Goal: Task Accomplishment & Management: Use online tool/utility

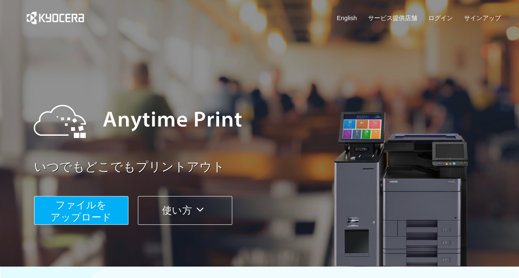
click at [94, 206] on span "ファイルを ​​アップロード" at bounding box center [80, 210] width 61 height 23
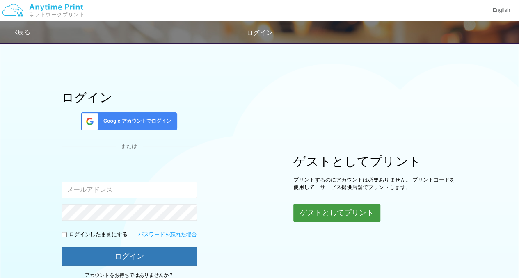
click at [351, 216] on button "ゲストとしてプリント" at bounding box center [336, 213] width 87 height 18
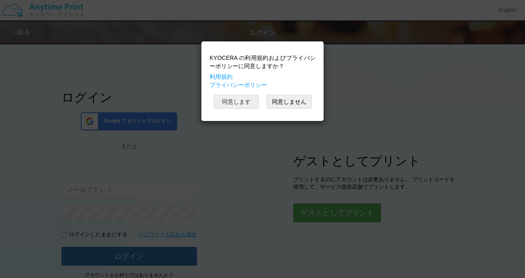
click at [248, 105] on button "同意します" at bounding box center [236, 102] width 45 height 14
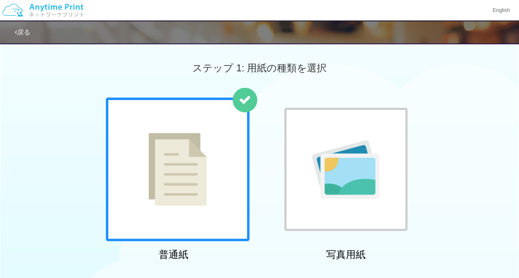
click at [223, 166] on div at bounding box center [178, 170] width 144 height 144
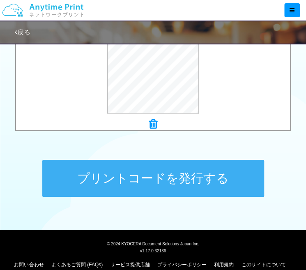
scroll to position [345, 0]
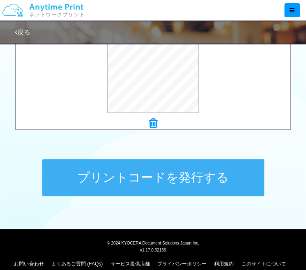
click at [139, 172] on button "プリントコードを発行する" at bounding box center [153, 177] width 222 height 37
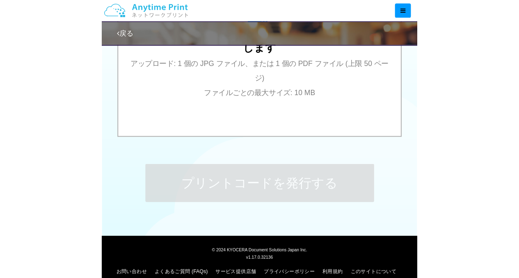
scroll to position [0, 0]
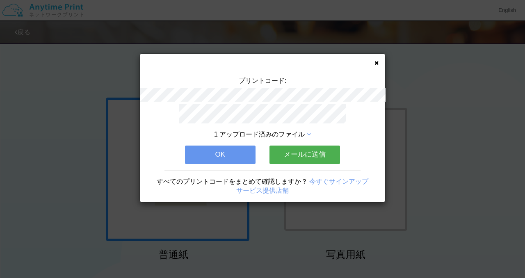
click at [303, 147] on button "メールに送信" at bounding box center [305, 155] width 71 height 18
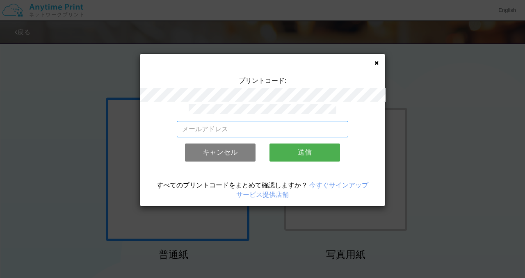
click at [292, 132] on input "email" at bounding box center [263, 129] width 172 height 16
type input "[EMAIL_ADDRESS][DOMAIN_NAME]"
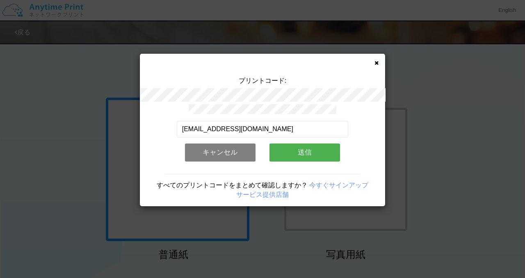
click at [304, 147] on button "送信" at bounding box center [305, 153] width 71 height 18
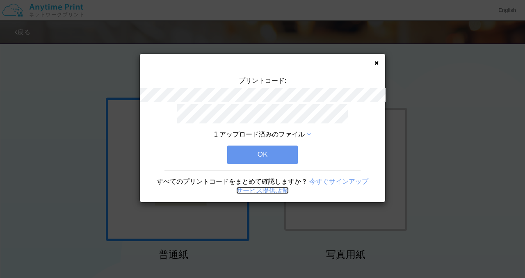
click at [268, 187] on link "サービス提供店舗" at bounding box center [262, 190] width 53 height 7
click at [290, 148] on button "OK" at bounding box center [262, 155] width 71 height 18
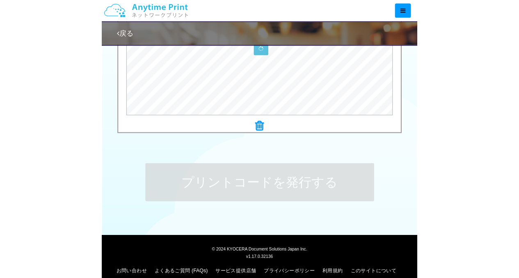
scroll to position [180, 0]
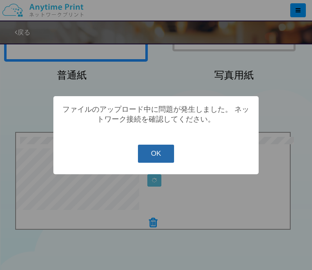
click at [154, 148] on button "OK" at bounding box center [156, 153] width 37 height 18
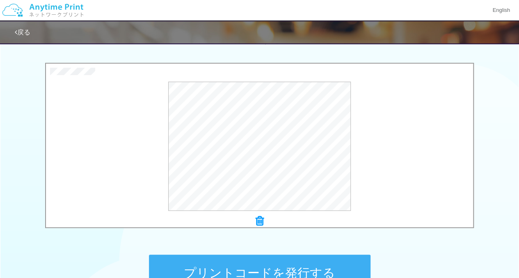
scroll to position [249, 0]
click at [273, 267] on button "プリントコードを発行する" at bounding box center [260, 272] width 222 height 37
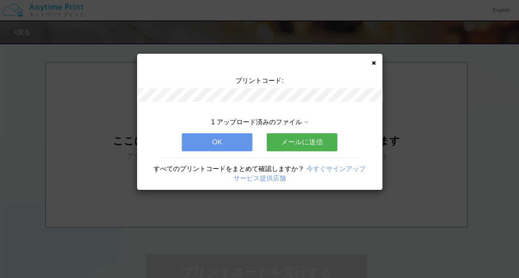
scroll to position [0, 0]
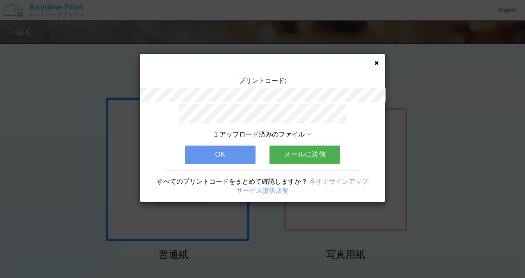
click at [297, 153] on button "メールに送信" at bounding box center [305, 155] width 71 height 18
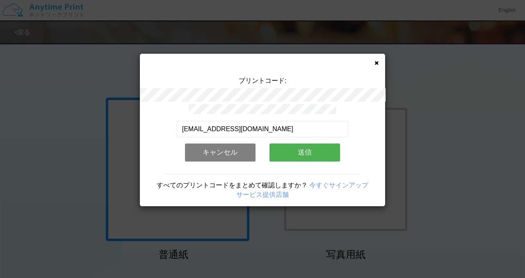
click at [284, 153] on button "送信" at bounding box center [305, 153] width 71 height 18
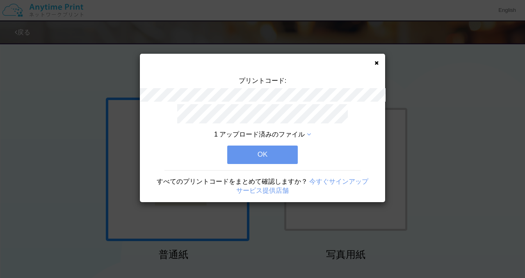
click at [288, 153] on button "OK" at bounding box center [262, 155] width 71 height 18
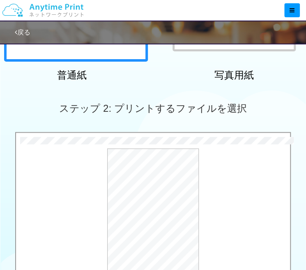
scroll to position [366, 0]
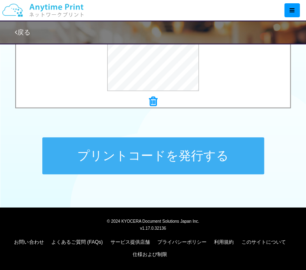
click at [140, 165] on button "プリントコードを発行する" at bounding box center [153, 155] width 222 height 37
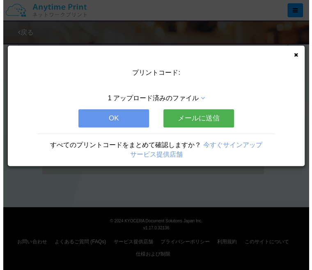
scroll to position [0, 0]
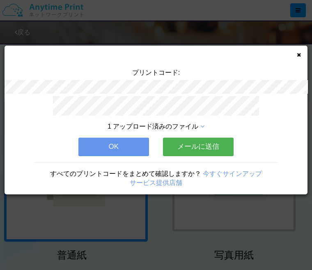
click at [173, 148] on button "メールに送信" at bounding box center [198, 146] width 71 height 18
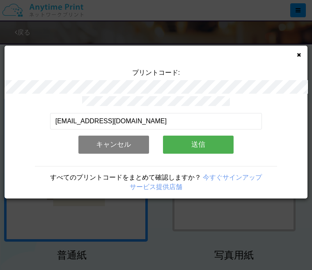
click at [177, 143] on button "送信" at bounding box center [198, 144] width 71 height 18
